Goal: Navigation & Orientation: Find specific page/section

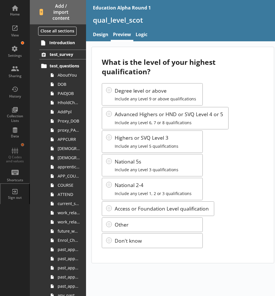
scroll to position [198, 0]
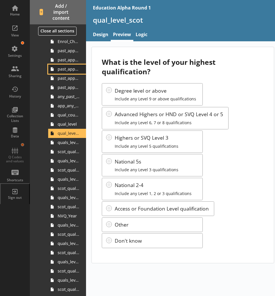
click at [68, 71] on span "past_apprenticeship_country" at bounding box center [69, 68] width 22 height 5
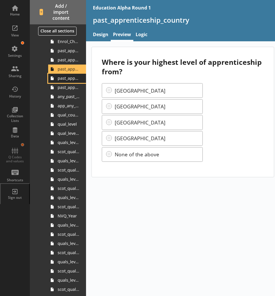
click at [67, 78] on span "past_apprenticeship_level" at bounding box center [69, 77] width 22 height 5
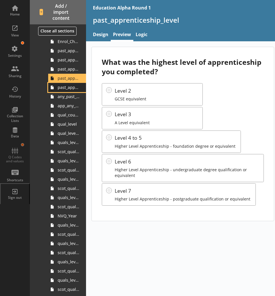
click at [63, 89] on span "past_apprenticeship_level_scot" at bounding box center [69, 86] width 22 height 5
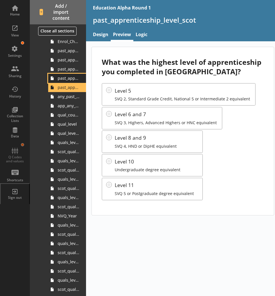
click at [60, 79] on span "past_apprenticeship_level" at bounding box center [69, 77] width 22 height 5
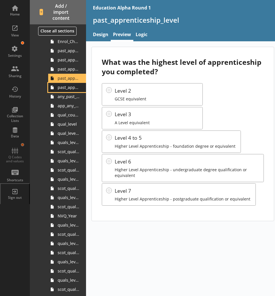
click at [68, 91] on link "past_apprenticeship_level_scot" at bounding box center [67, 87] width 38 height 9
